Goal: Information Seeking & Learning: Learn about a topic

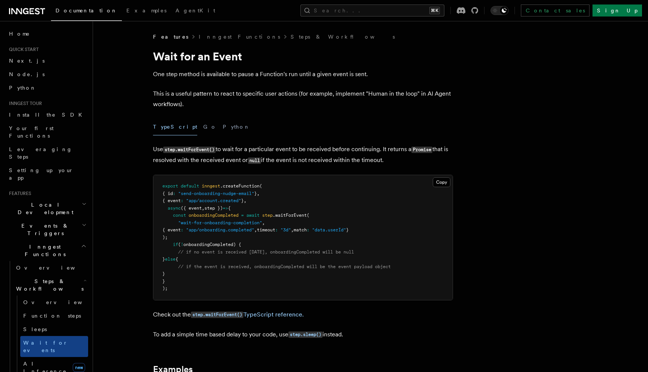
click at [32, 7] on icon at bounding box center [27, 11] width 36 height 9
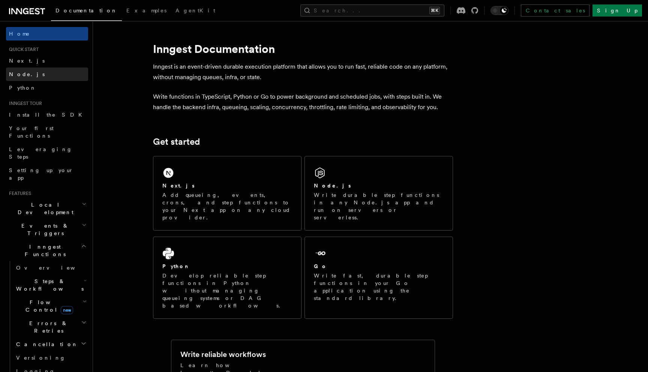
click at [25, 69] on link "Node.js" at bounding box center [47, 73] width 82 height 13
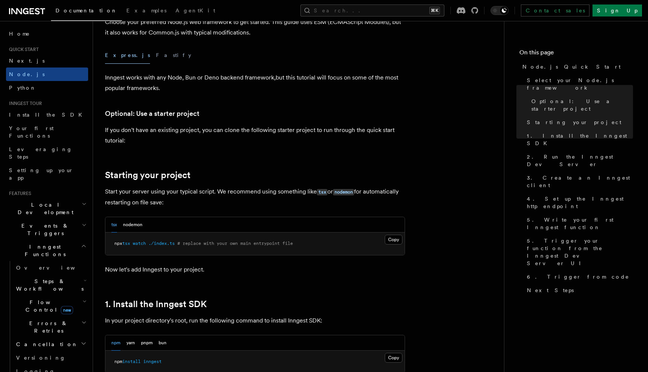
scroll to position [45, 0]
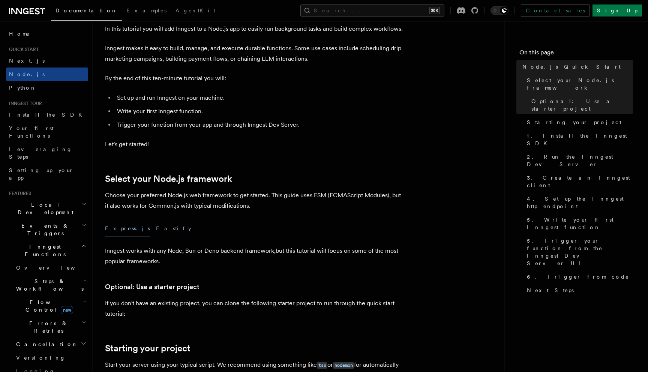
click at [33, 8] on icon at bounding box center [32, 11] width 4 height 6
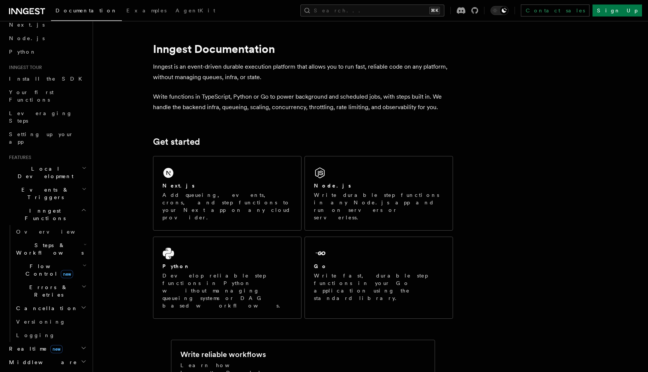
scroll to position [37, 0]
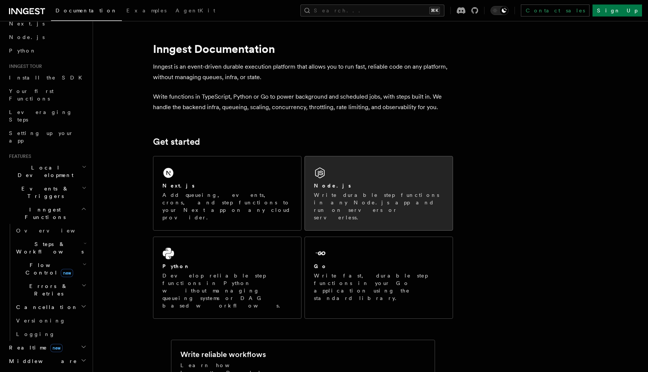
click at [346, 184] on div "Node.js" at bounding box center [379, 186] width 130 height 8
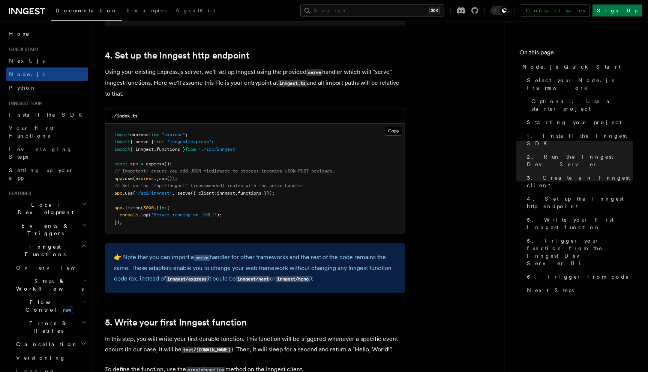
scroll to position [1145, 0]
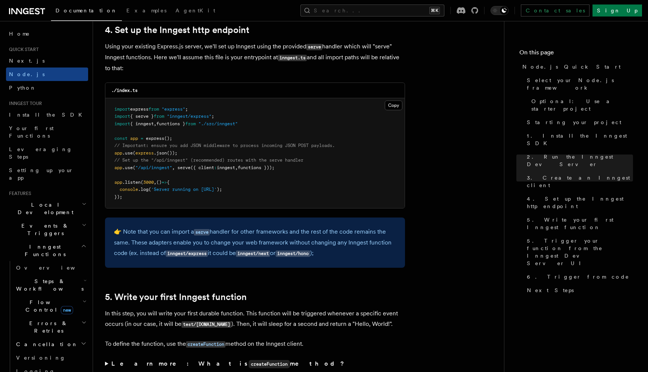
click at [172, 155] on span "());" at bounding box center [172, 152] width 10 height 5
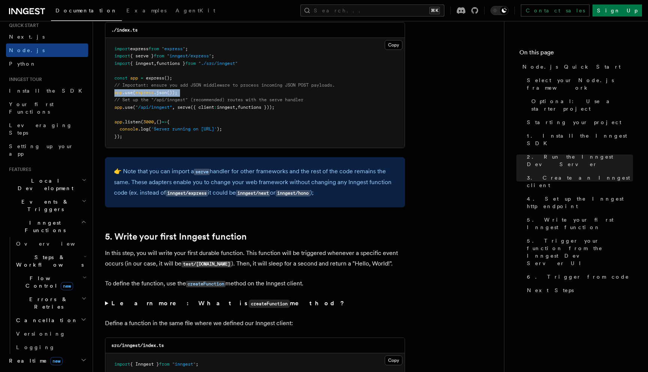
scroll to position [25, 0]
click at [33, 218] on span "Inngest Functions" at bounding box center [43, 225] width 75 height 15
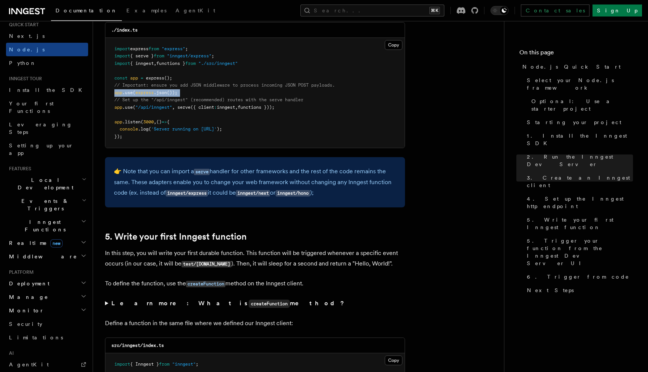
click at [30, 218] on span "Inngest Functions" at bounding box center [43, 225] width 75 height 15
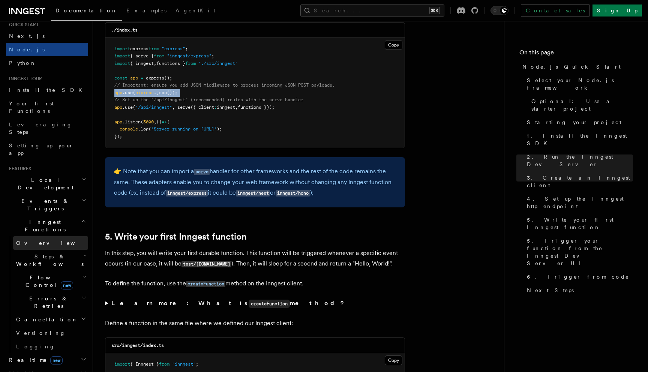
click at [28, 240] on span "Overview" at bounding box center [54, 243] width 77 height 6
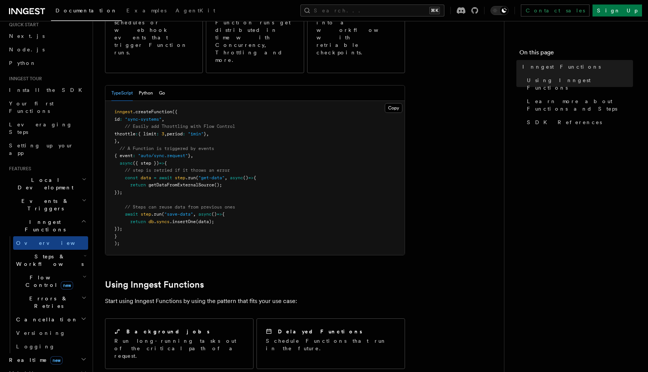
scroll to position [150, 0]
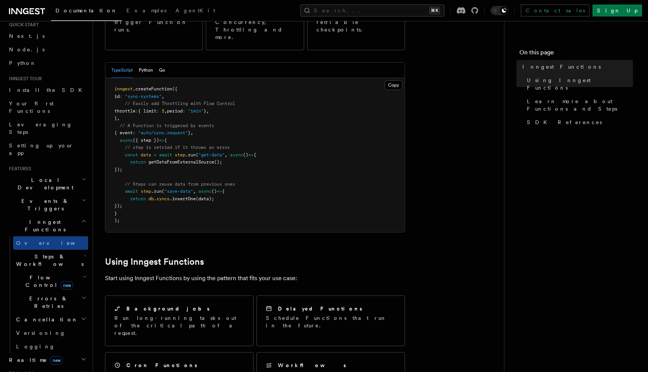
drag, startPoint x: 115, startPoint y: 105, endPoint x: 232, endPoint y: 105, distance: 116.6
click at [232, 105] on pre "inngest .createFunction ({ id : "sync-systems" , // Easily add Throttling with …" at bounding box center [254, 155] width 299 height 154
drag, startPoint x: 217, startPoint y: 98, endPoint x: 122, endPoint y: 98, distance: 94.9
click at [122, 98] on pre "inngest .createFunction ({ id : "sync-systems" , // Easily add Throttling with …" at bounding box center [254, 155] width 299 height 154
click at [121, 85] on pre "inngest .createFunction ({ id : "sync-systems" , // Easily add Throttling with …" at bounding box center [254, 155] width 299 height 154
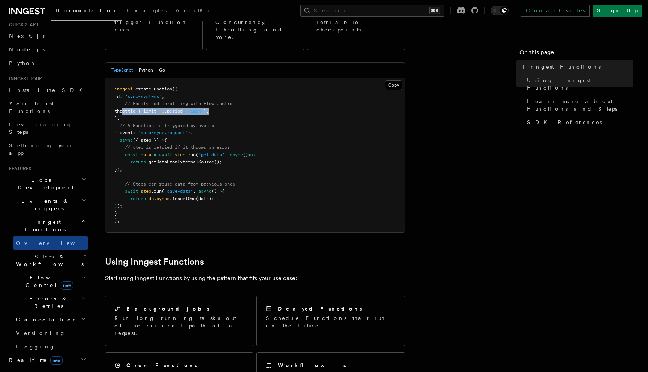
drag, startPoint x: 121, startPoint y: 82, endPoint x: 231, endPoint y: 82, distance: 109.9
click at [231, 82] on pre "inngest .createFunction ({ id : "sync-systems" , // Easily add Throttling with …" at bounding box center [254, 155] width 299 height 154
drag, startPoint x: 231, startPoint y: 82, endPoint x: 103, endPoint y: 72, distance: 129.1
click at [103, 72] on div "Features Inngest Functions Inngest functions enable developers to run reliable …" at bounding box center [310, 339] width 435 height 978
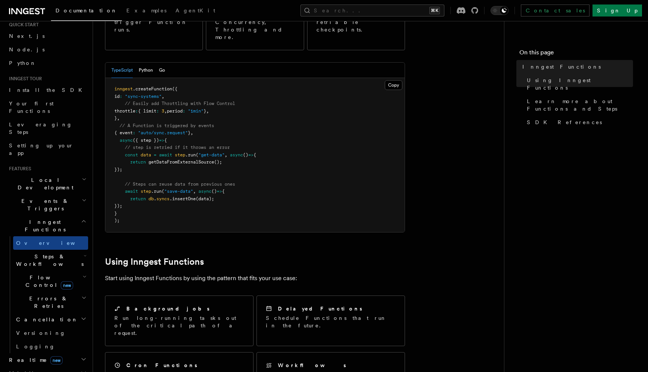
click at [122, 101] on span at bounding box center [119, 103] width 10 height 5
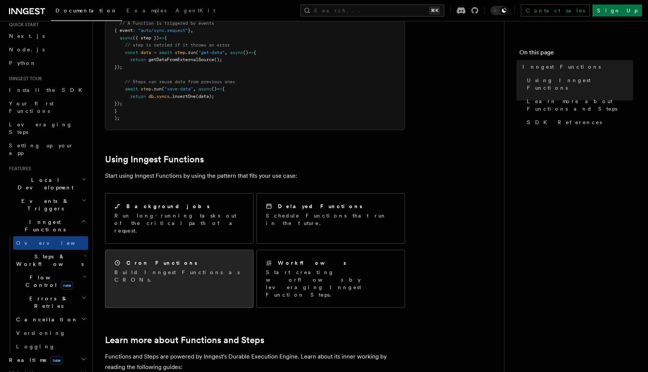
scroll to position [252, 0]
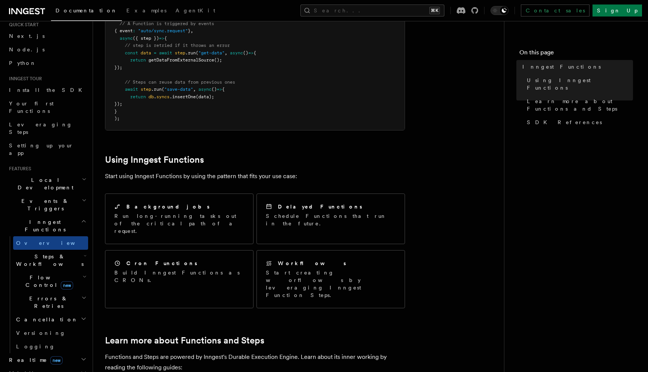
click at [93, 224] on header "Search... Documentation Examples AgentKit Home Quick start Next.js Node.js Pyth…" at bounding box center [46, 196] width 93 height 351
click at [84, 274] on icon "button" at bounding box center [84, 277] width 4 height 6
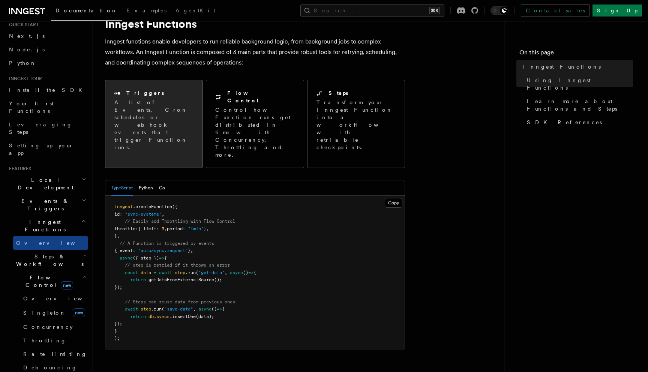
scroll to position [0, 0]
